Goal: Information Seeking & Learning: Understand process/instructions

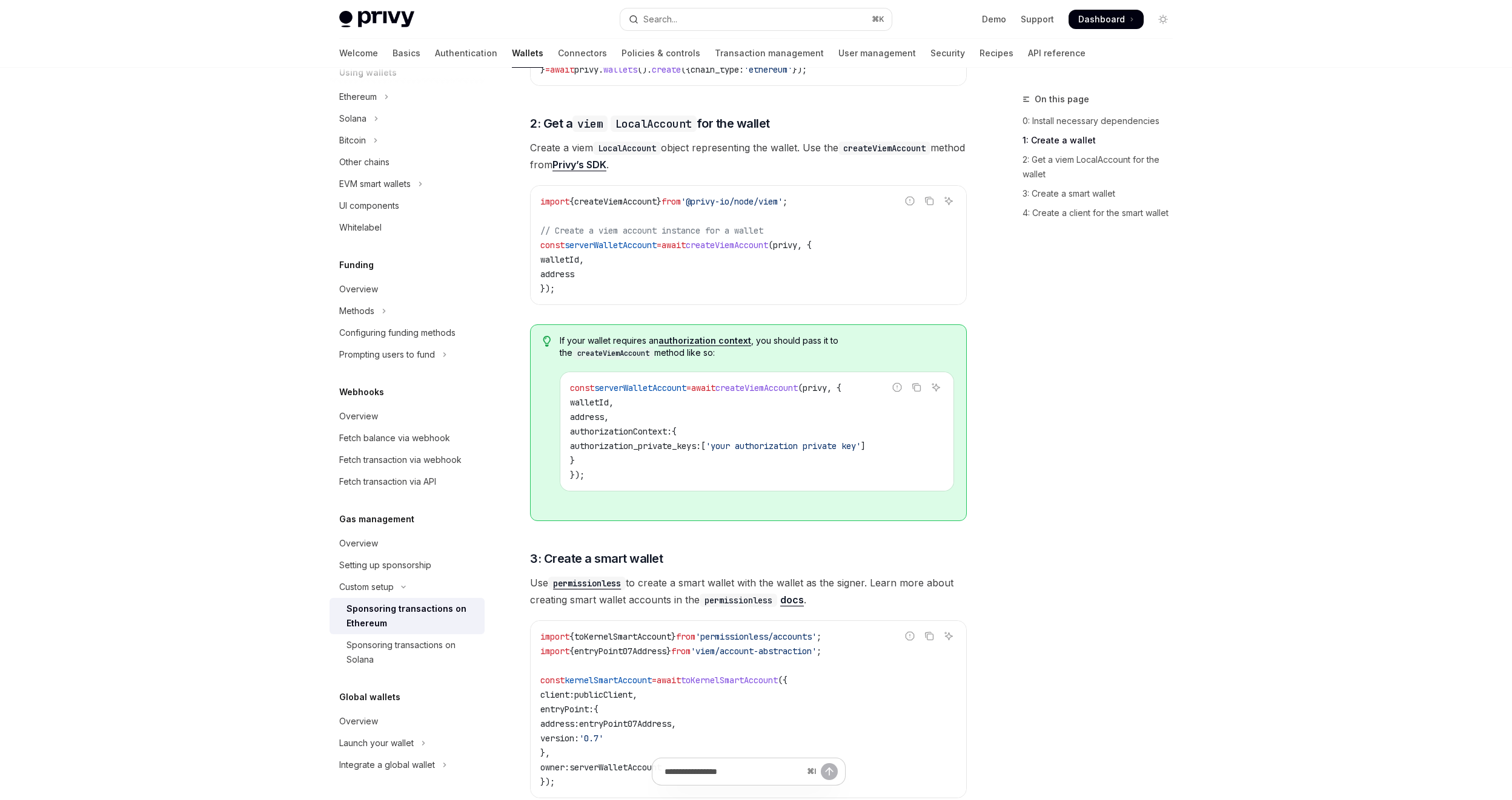
scroll to position [821, 0]
click at [797, 243] on span "privy" at bounding box center [785, 243] width 24 height 11
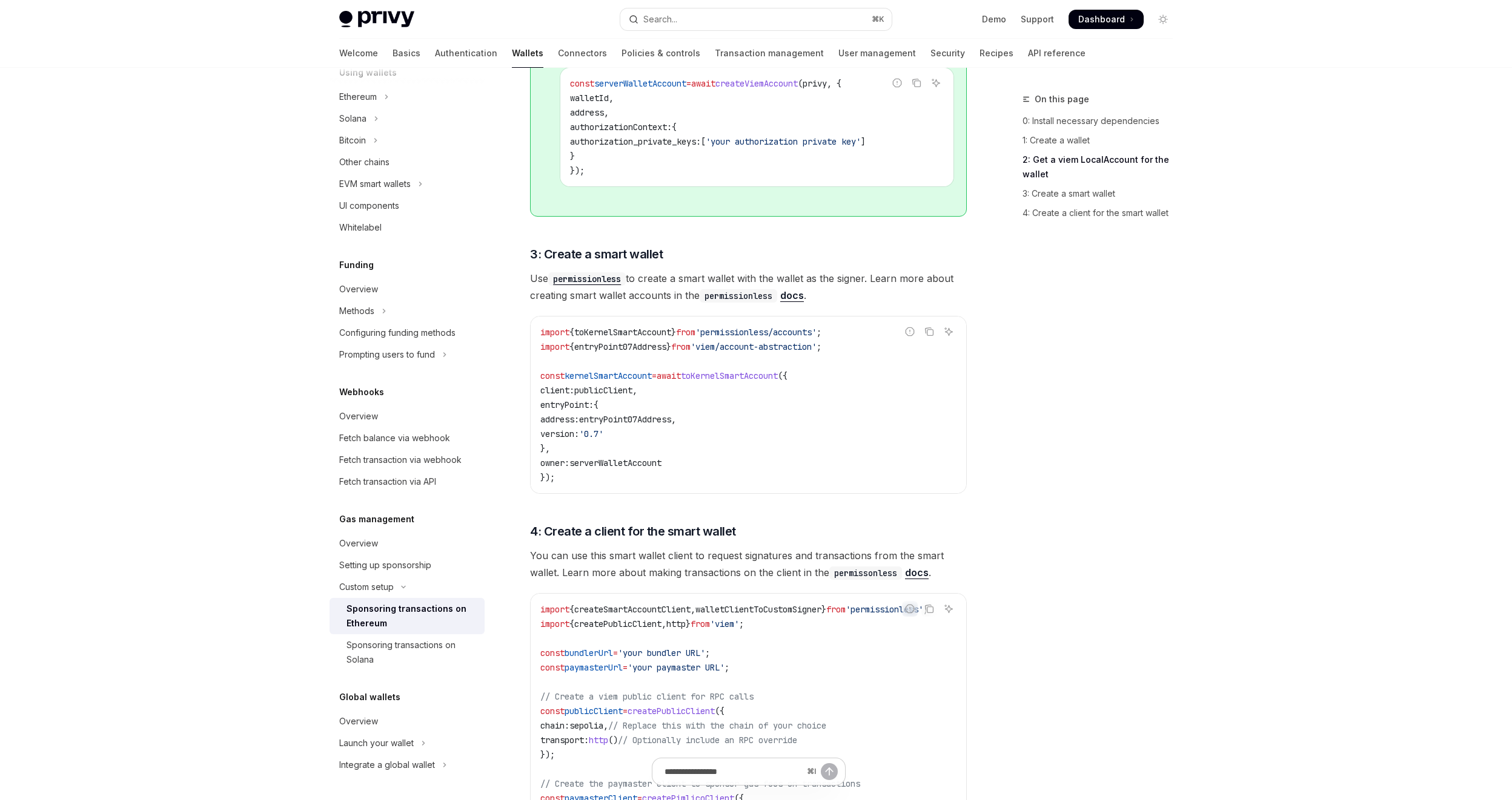
scroll to position [1130, 0]
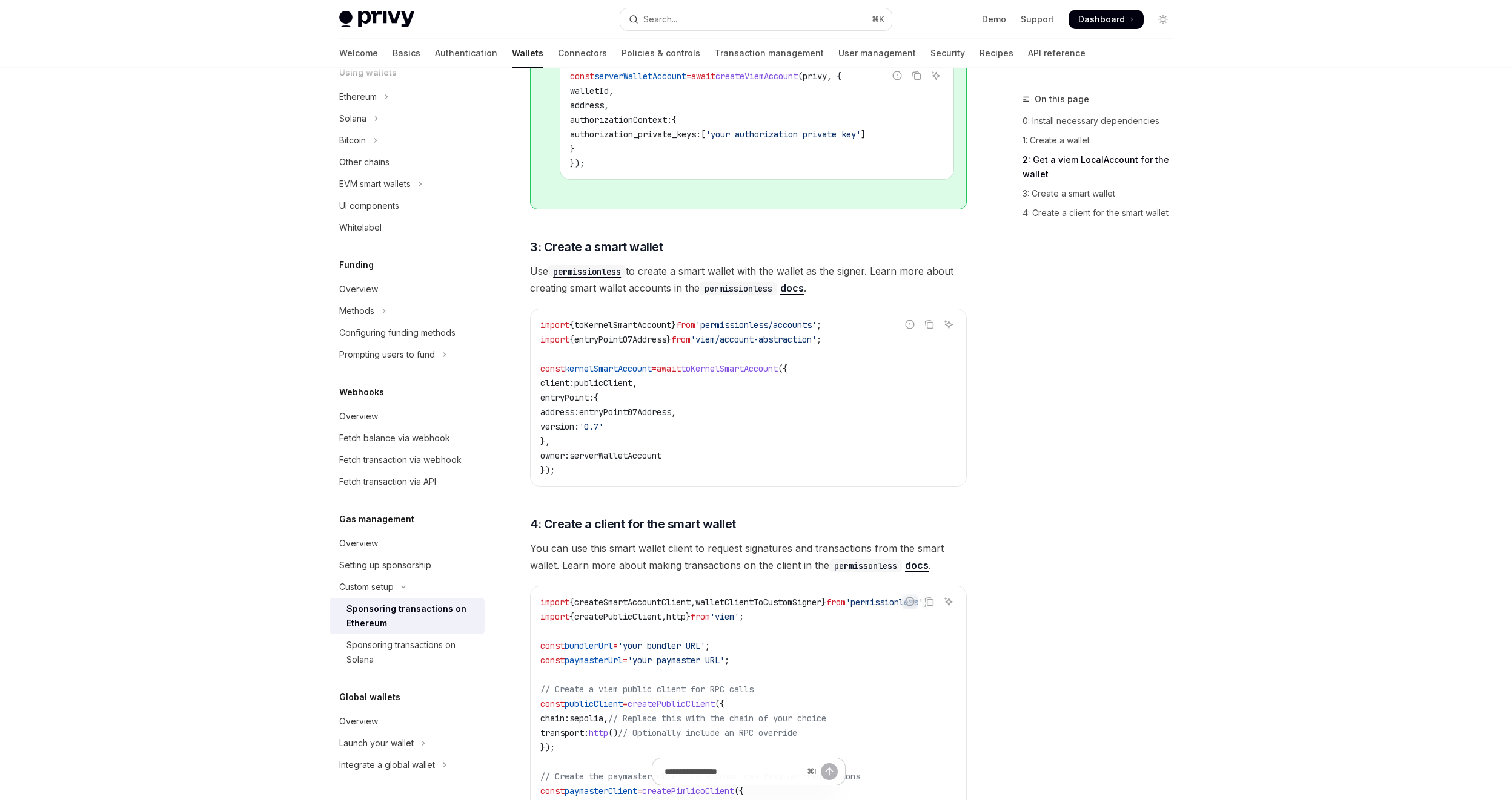
click at [638, 322] on span "toKernelSmartAccount" at bounding box center [622, 325] width 97 height 11
click at [632, 336] on span "entryPoint07Address" at bounding box center [620, 340] width 92 height 11
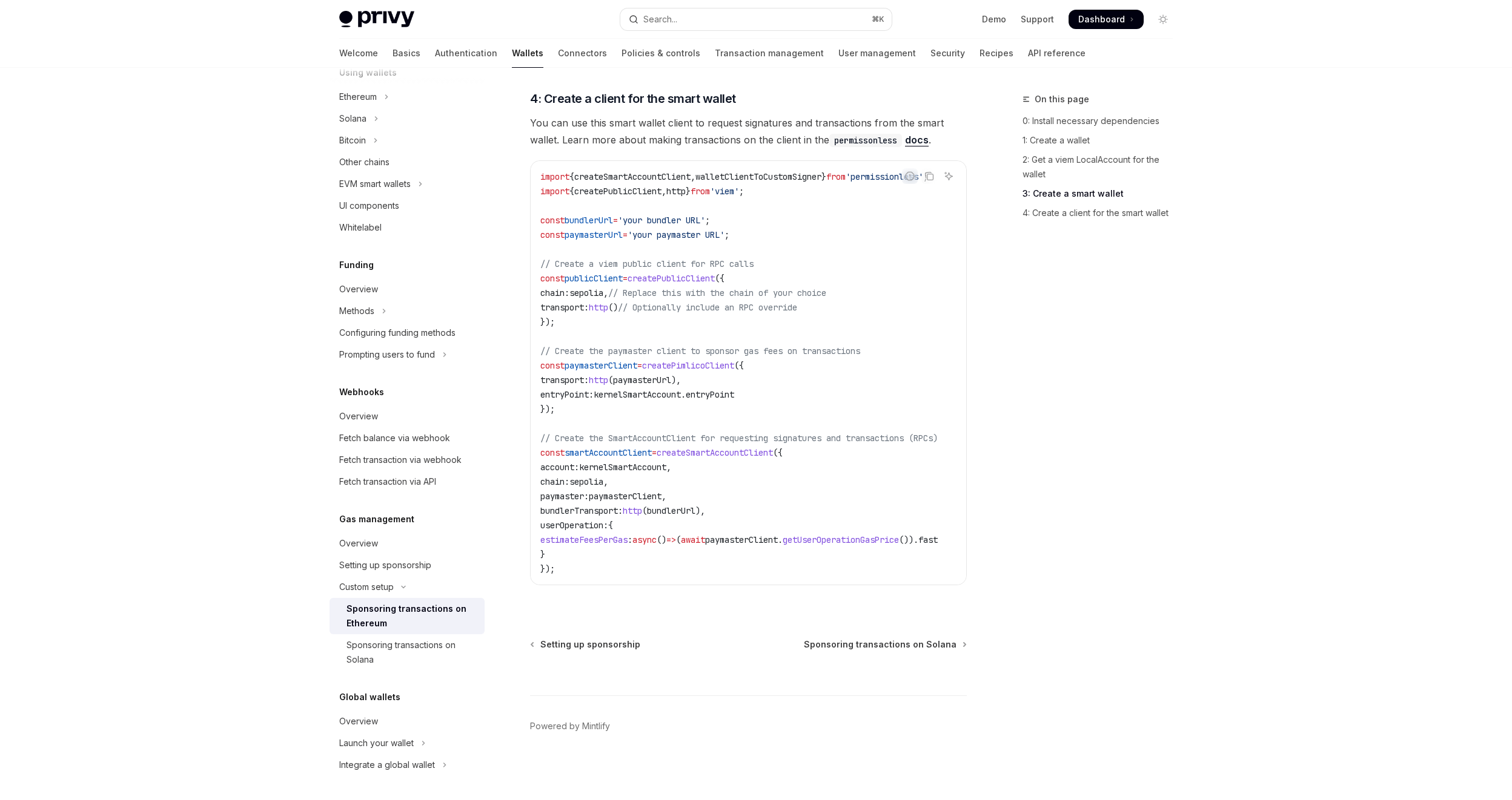
scroll to position [1561, 0]
click at [603, 478] on span "sepolia" at bounding box center [586, 482] width 34 height 11
copy span "sepolia"
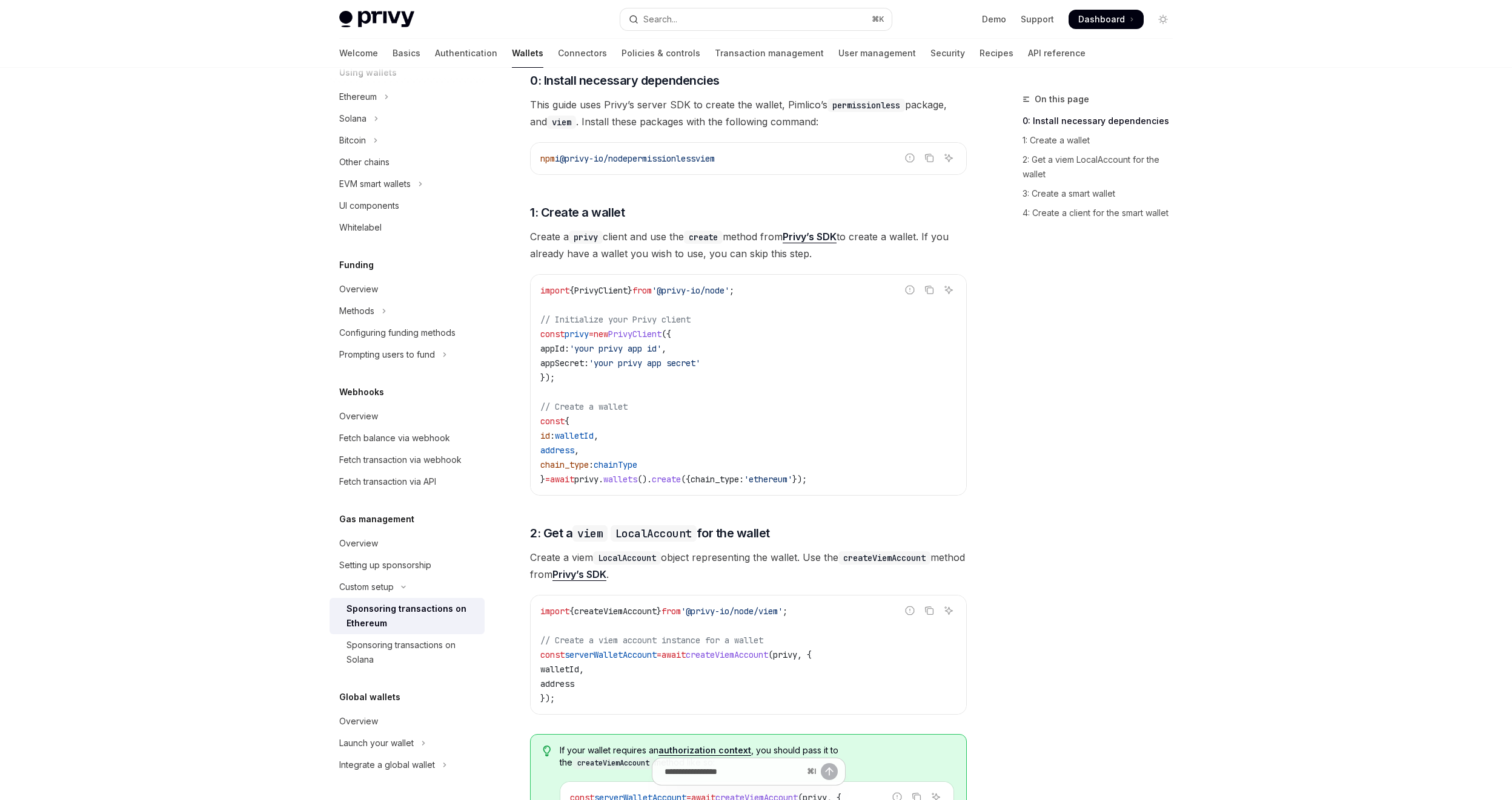
scroll to position [411, 0]
click at [624, 459] on span "chainType" at bounding box center [615, 463] width 43 height 11
click at [792, 476] on span "'ethereum'" at bounding box center [768, 477] width 48 height 11
click at [792, 477] on span "'ethereum'" at bounding box center [768, 477] width 48 height 11
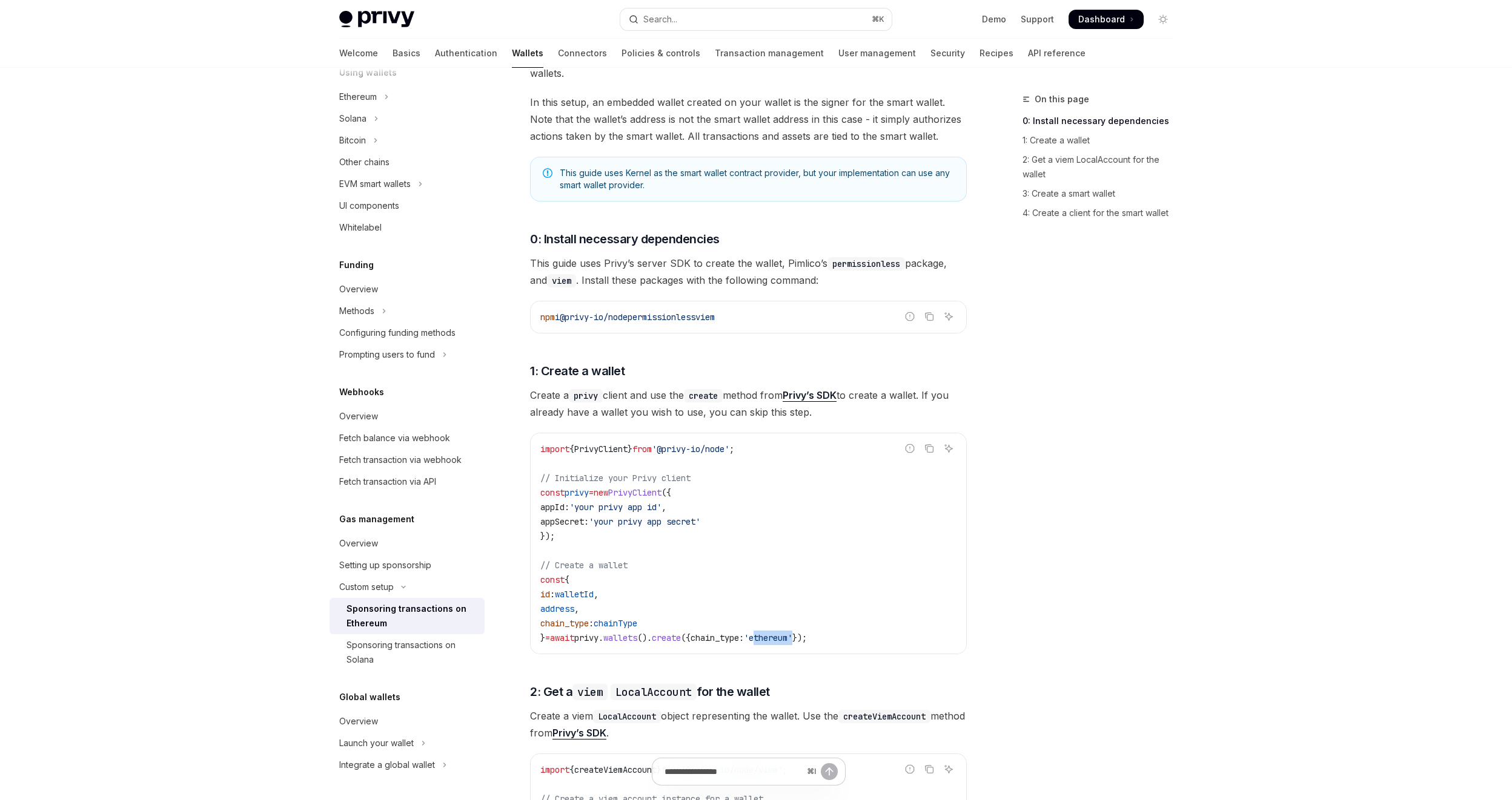
scroll to position [315, 0]
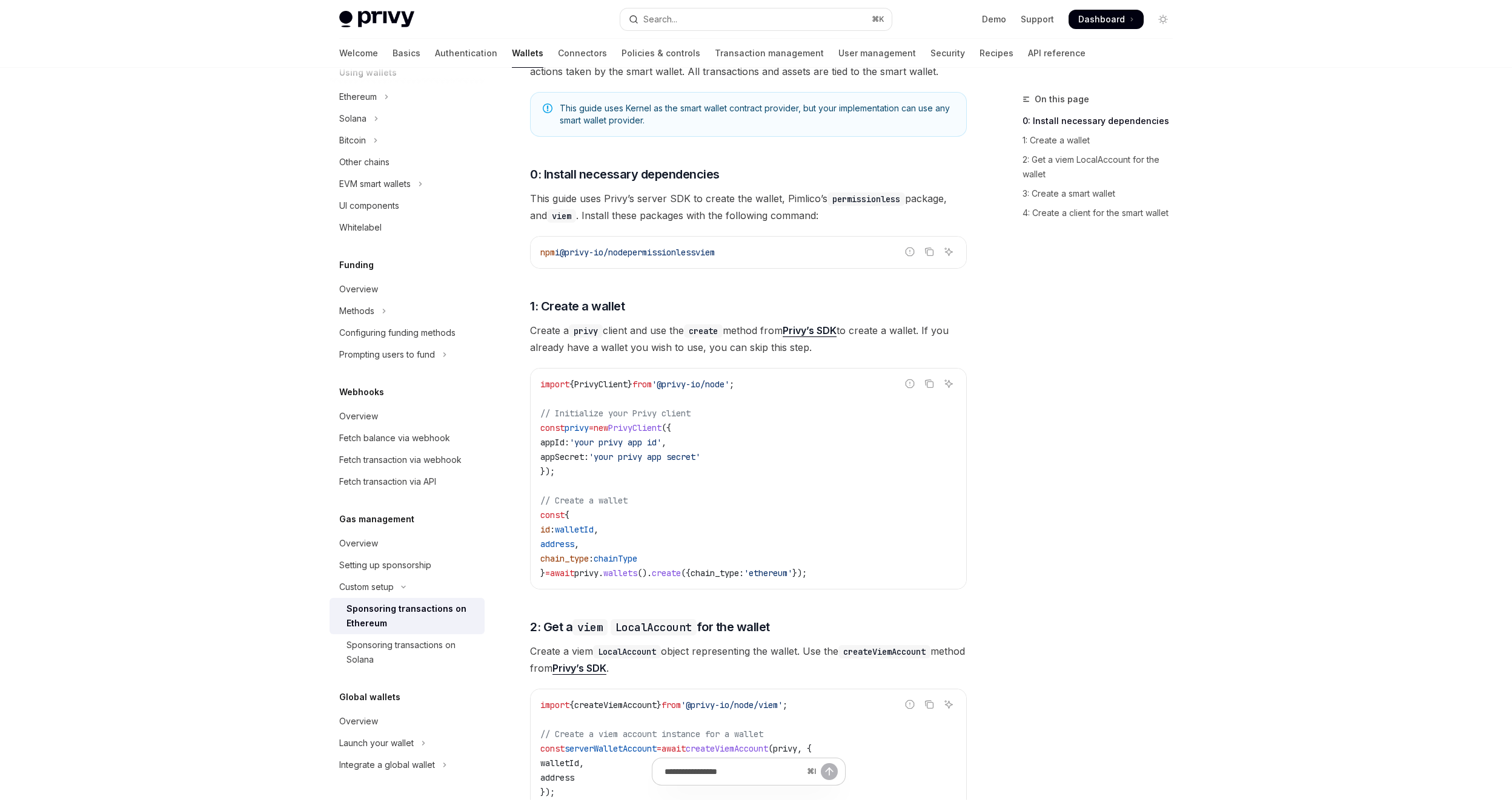
click at [685, 253] on span "permissionless" at bounding box center [661, 253] width 68 height 11
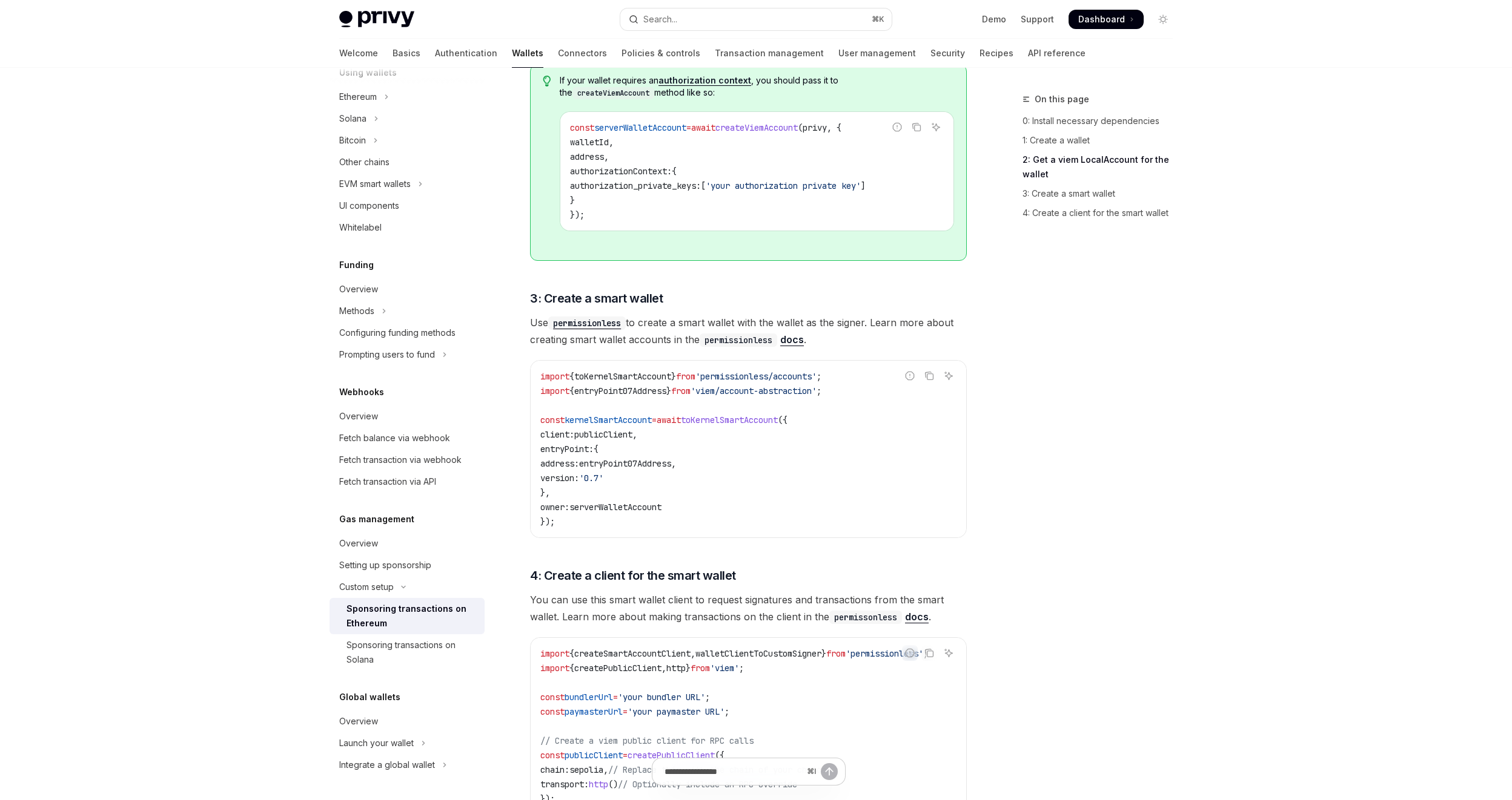
scroll to position [1238, 0]
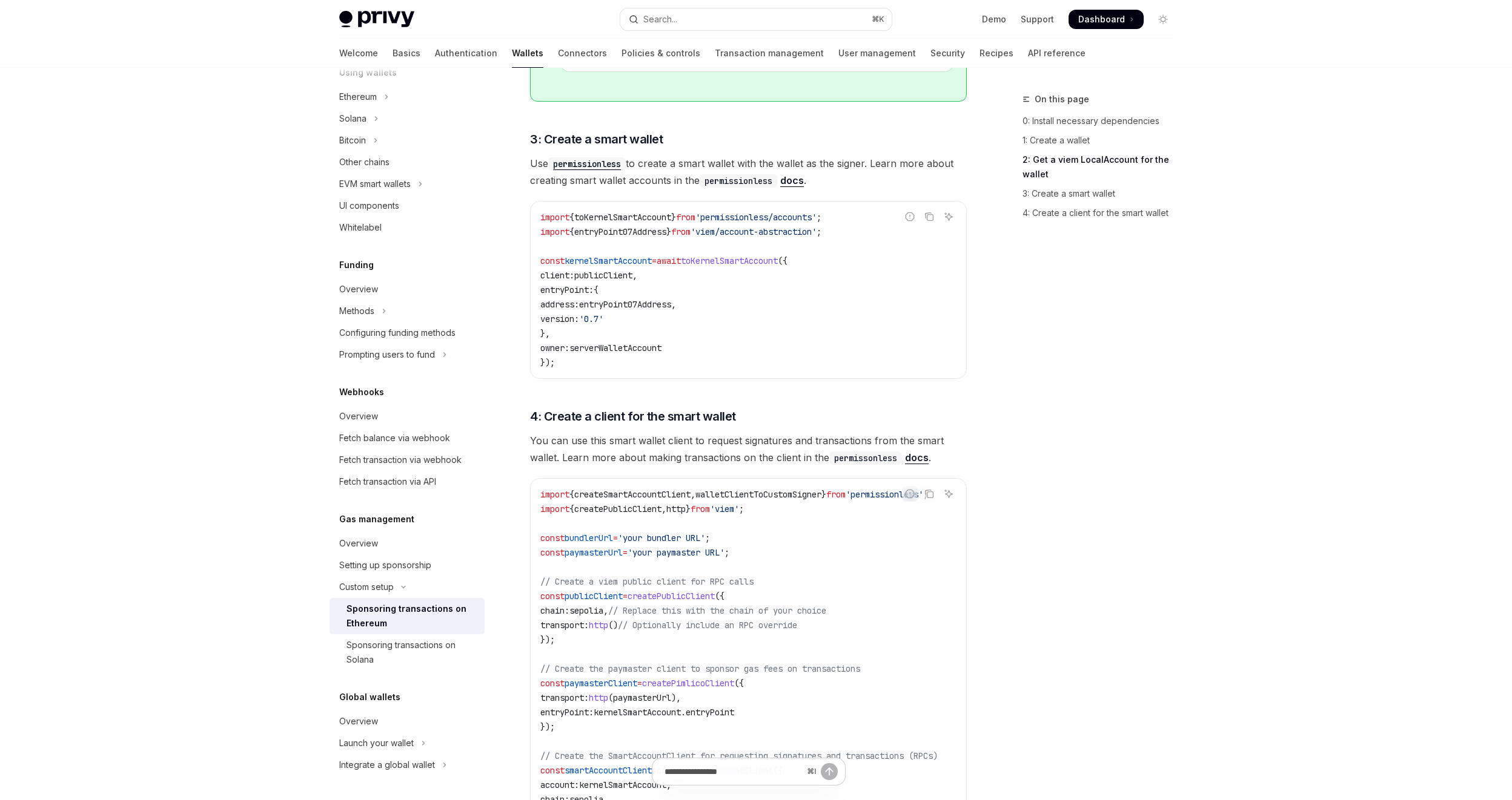
click at [851, 534] on code "import { createSmartAccountClient , walletClientToCustomSigner } from 'permissi…" at bounding box center [754, 690] width 427 height 407
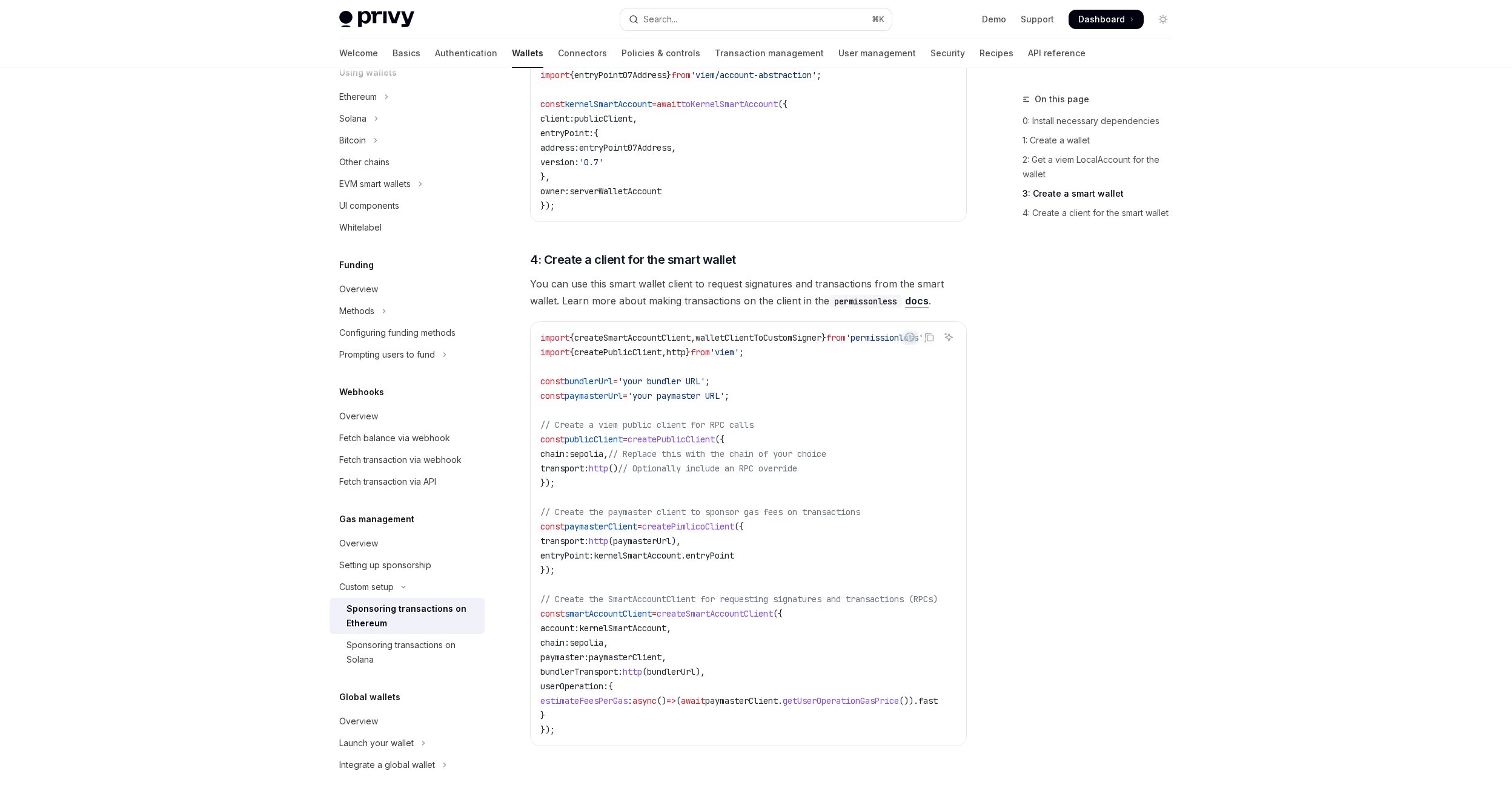
scroll to position [1458, 0]
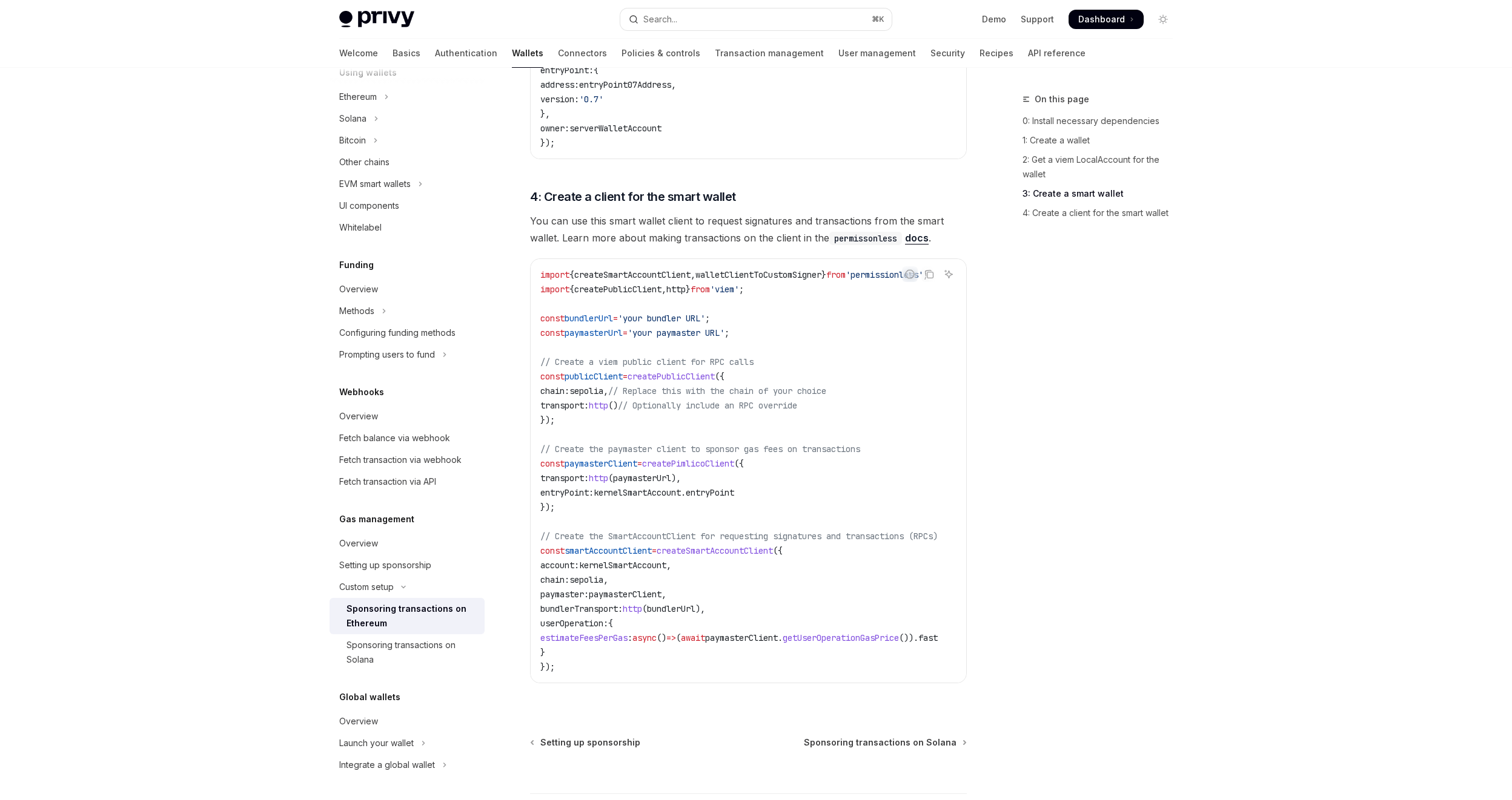
click at [888, 273] on span "'permissionless'" at bounding box center [884, 275] width 78 height 11
click at [888, 273] on span "'permissionless'" at bounding box center [884, 275] width 78 height 11
copy span "permissionless"
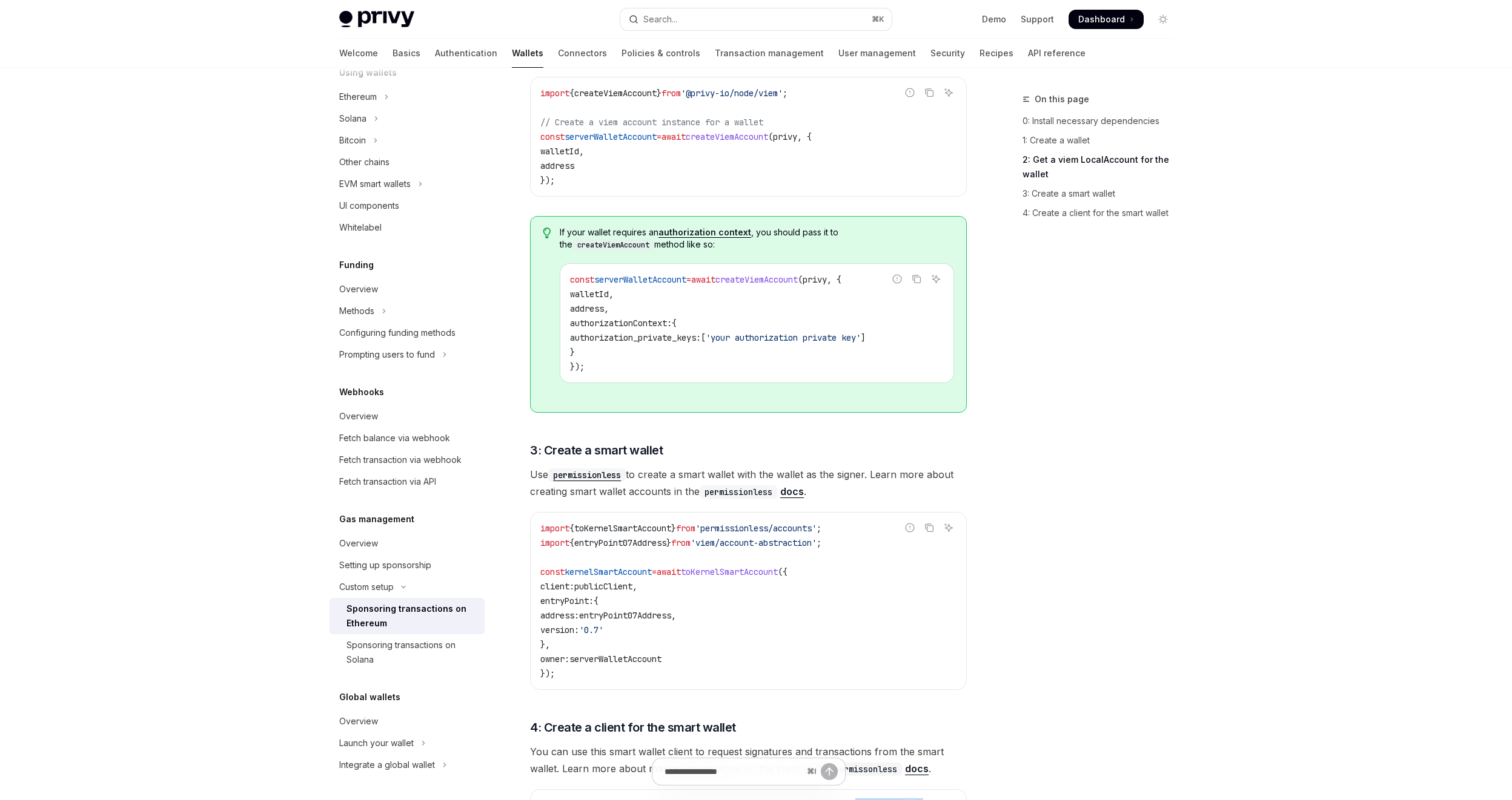
scroll to position [1277, 0]
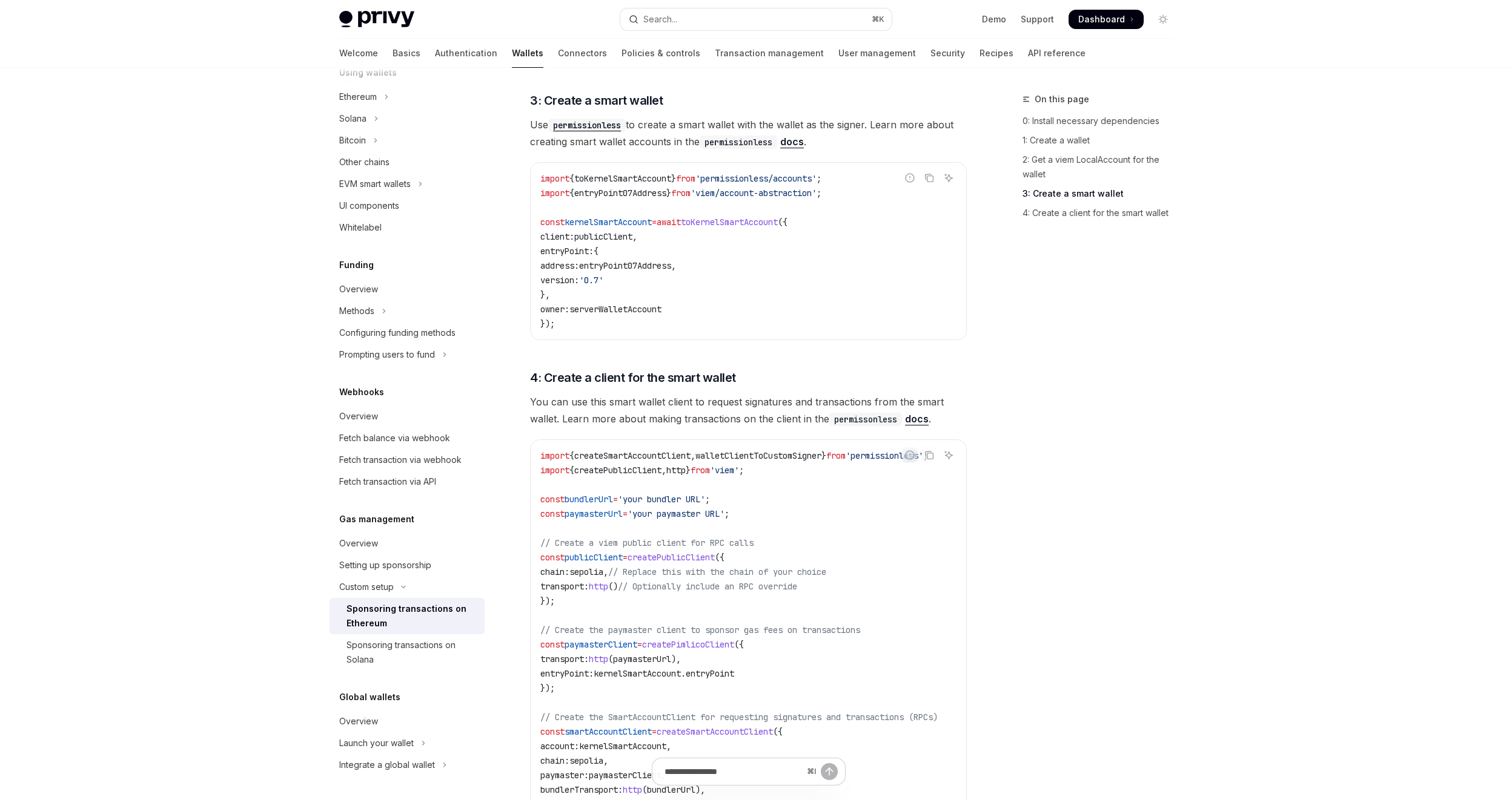
click at [755, 176] on span "'permissionless/accounts'" at bounding box center [756, 179] width 121 height 11
copy span "permissionless"
